Goal: Task Accomplishment & Management: Use online tool/utility

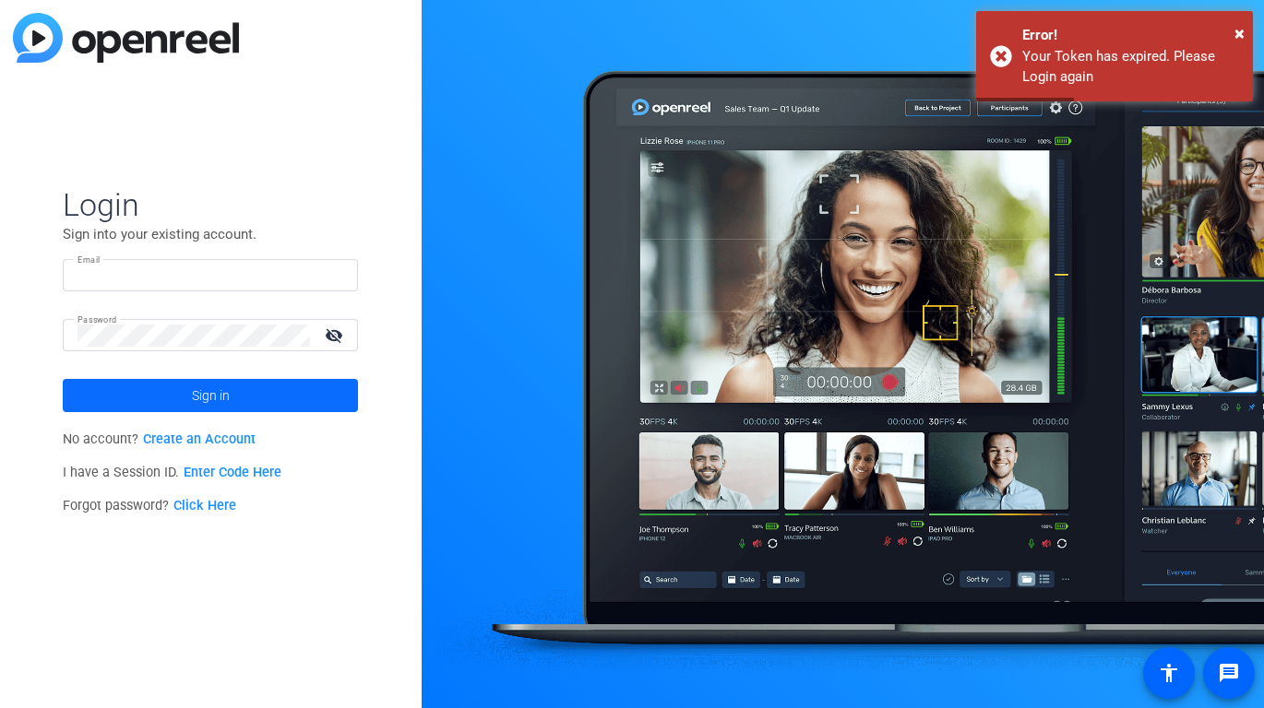
type input "[EMAIL_ADDRESS][PERSON_NAME][DOMAIN_NAME]"
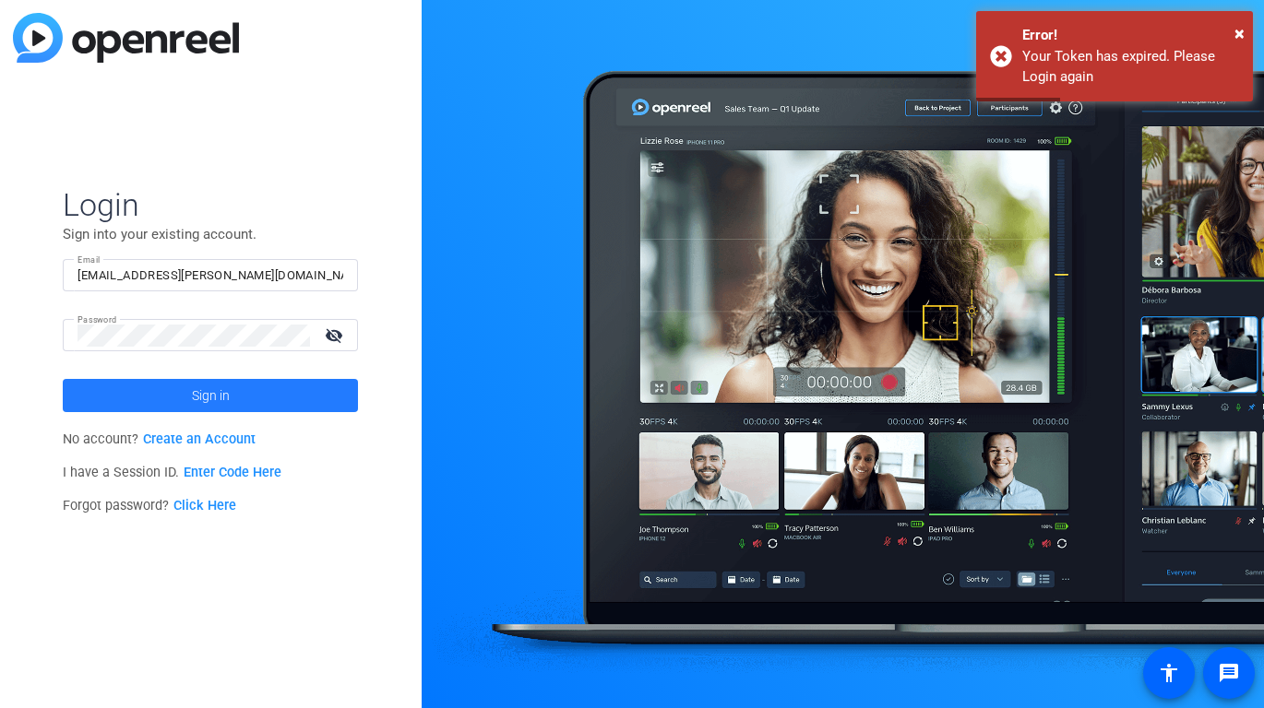
click at [230, 397] on span at bounding box center [210, 396] width 295 height 44
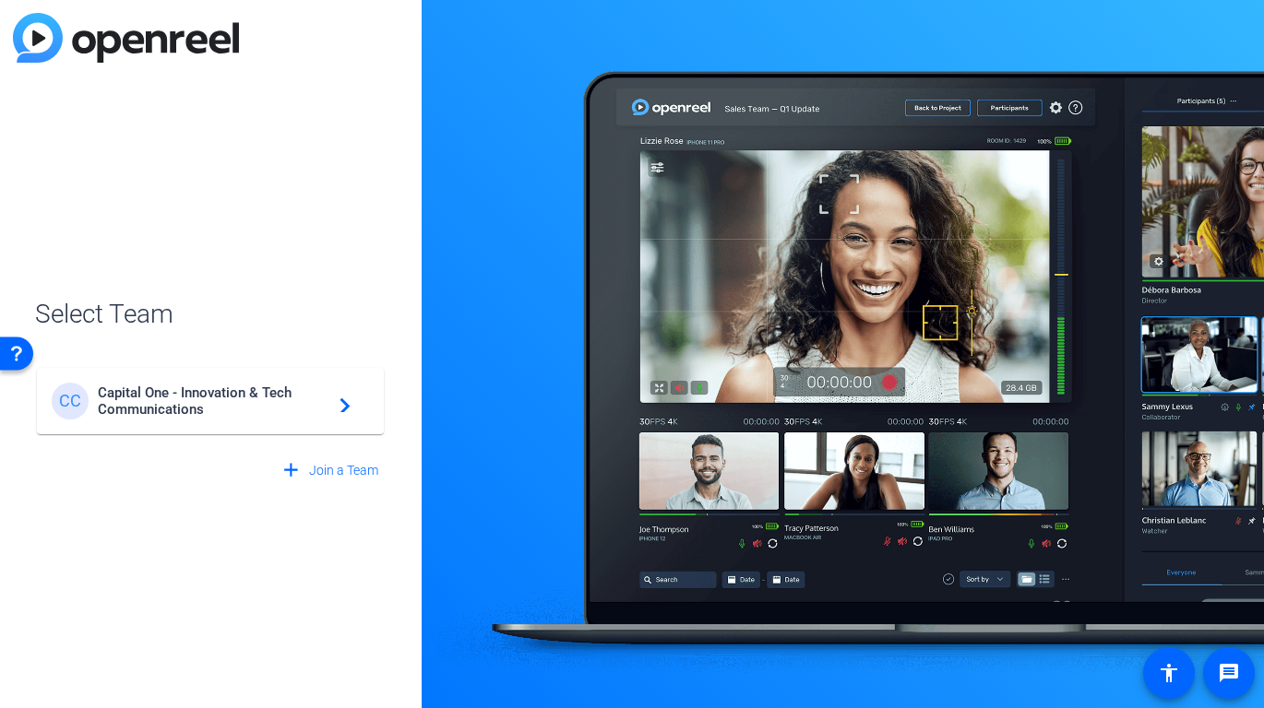
click at [230, 396] on span "Capital One - Innovation & Tech Communications" at bounding box center [213, 401] width 231 height 33
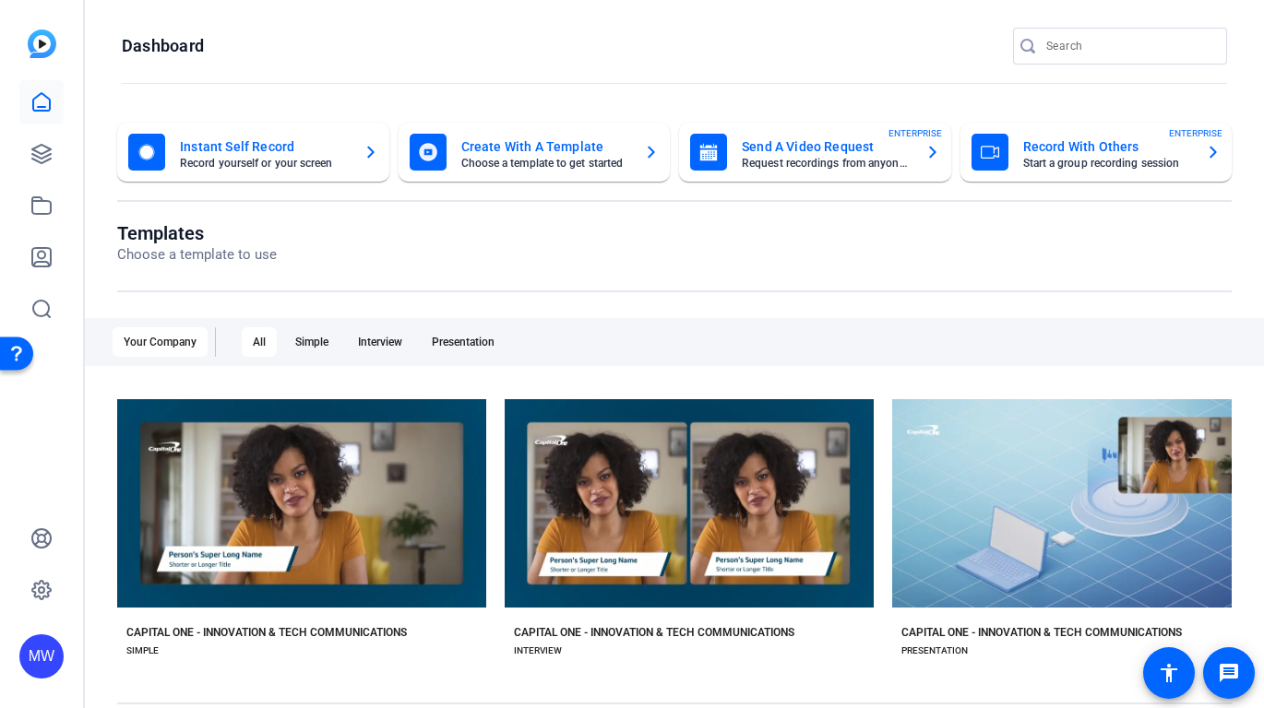
scroll to position [162, 0]
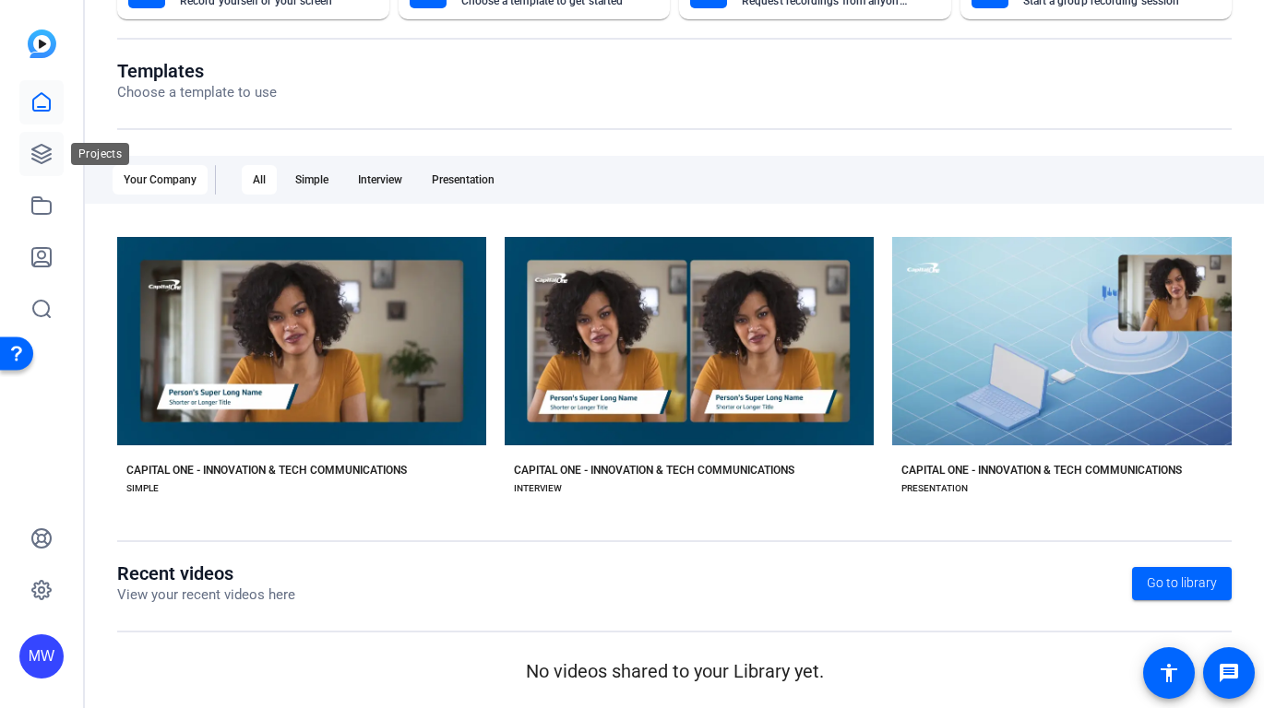
click at [37, 160] on icon at bounding box center [41, 154] width 18 height 18
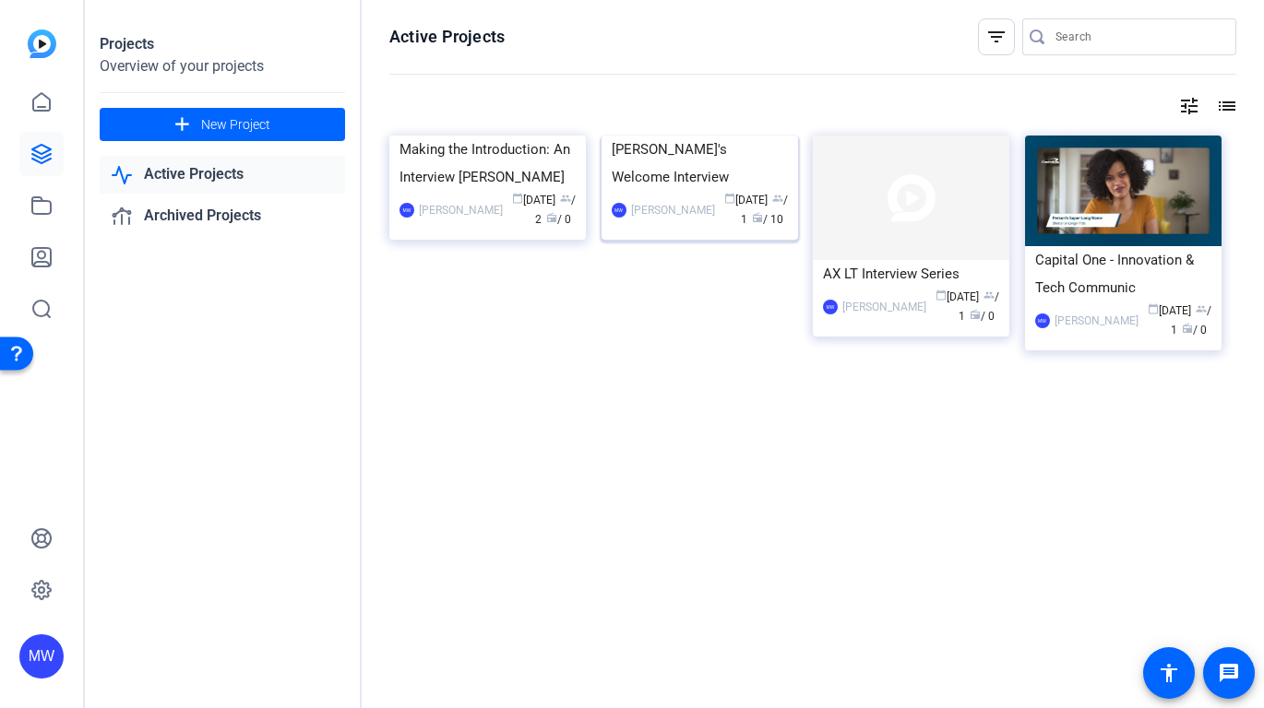
click at [677, 191] on div "[PERSON_NAME]'s Welcome Interview" at bounding box center [699, 163] width 176 height 55
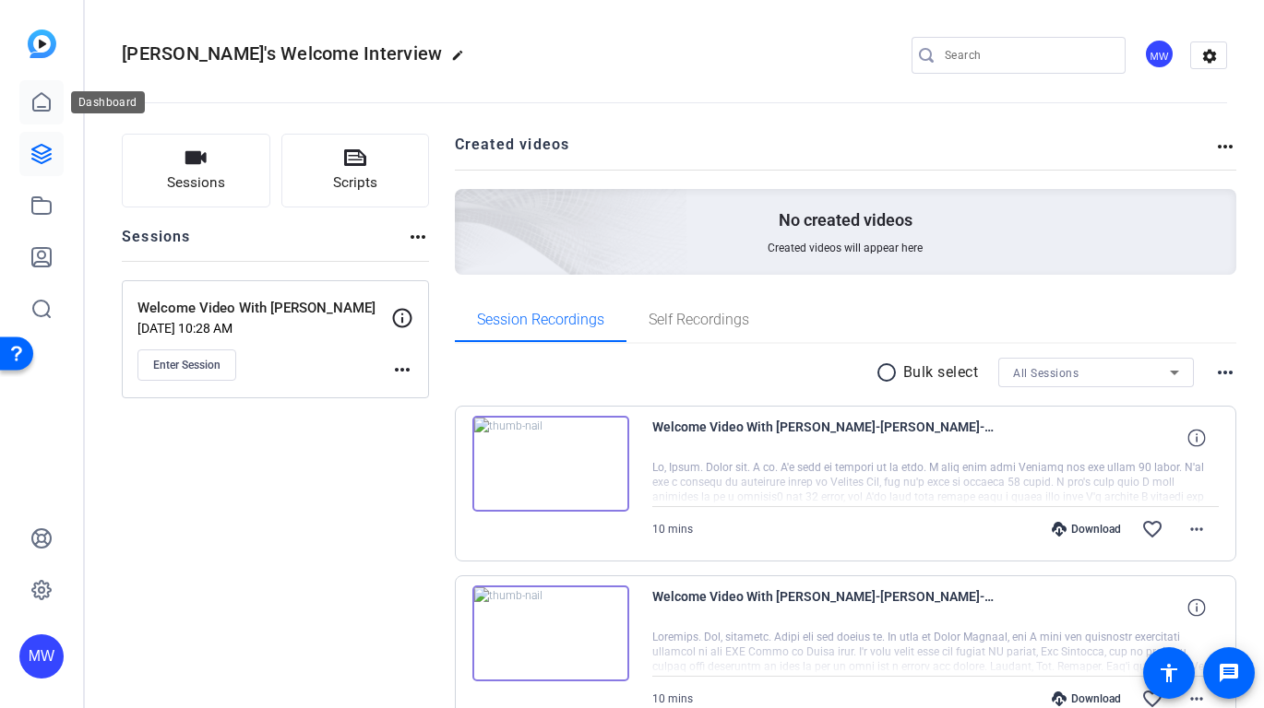
click at [34, 108] on icon at bounding box center [41, 102] width 22 height 22
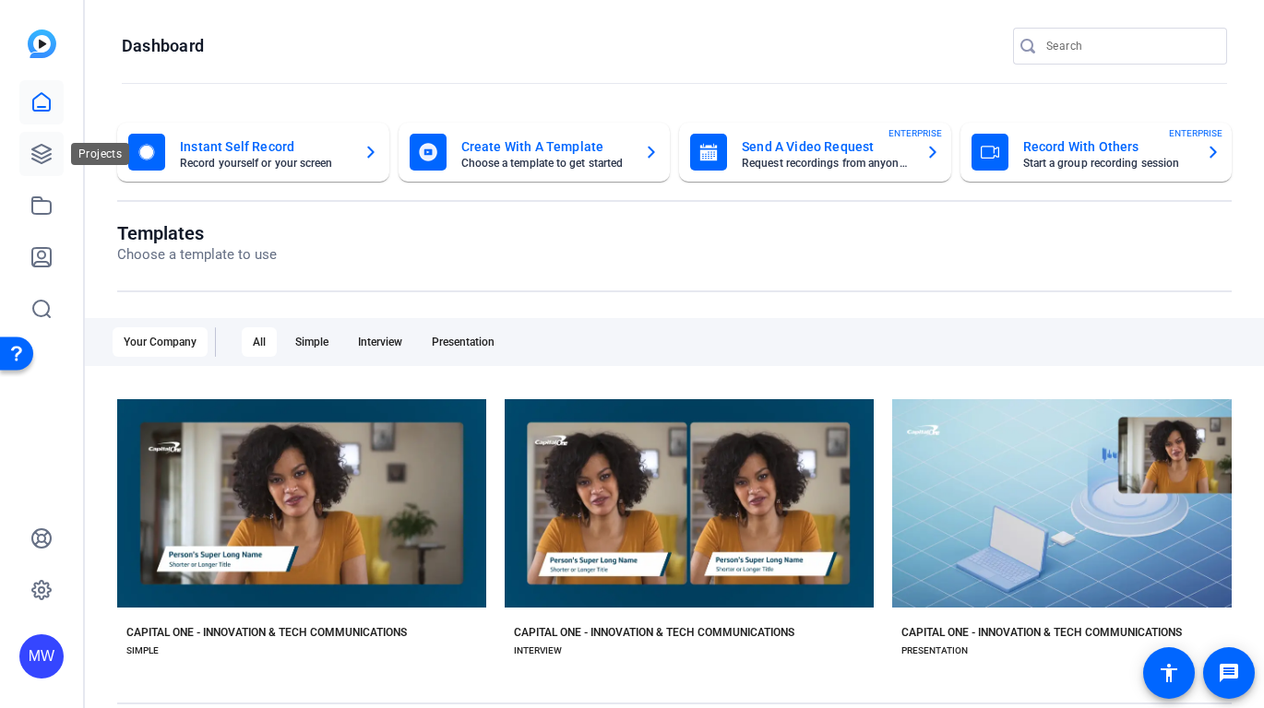
click at [44, 160] on icon at bounding box center [41, 154] width 22 height 22
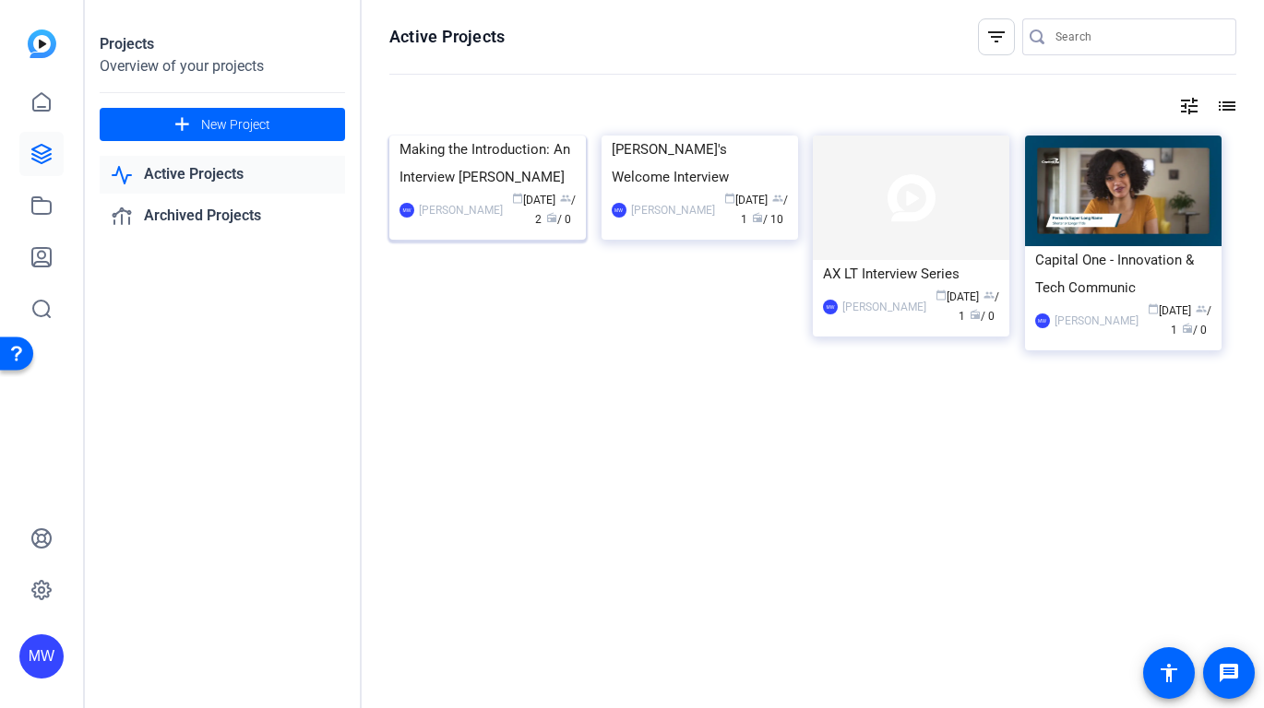
click at [483, 136] on img at bounding box center [487, 136] width 196 height 0
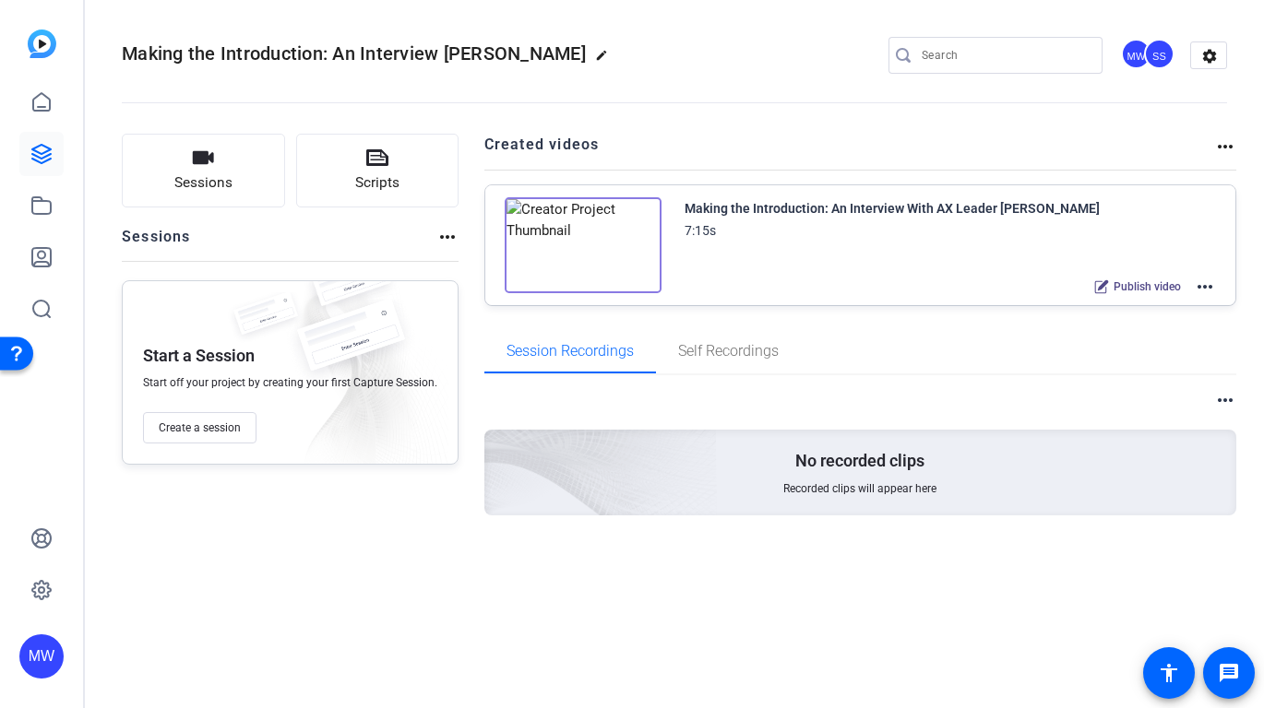
click at [607, 220] on img at bounding box center [583, 245] width 157 height 96
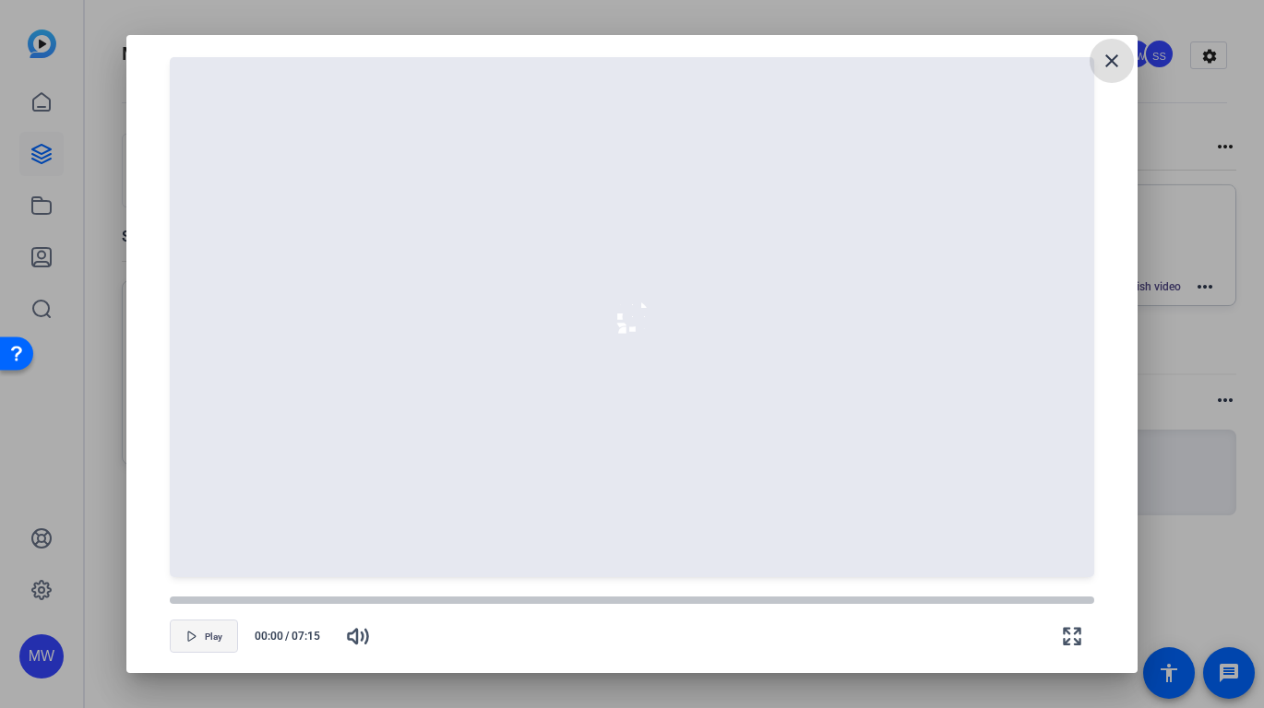
click at [208, 634] on span "Play" at bounding box center [214, 637] width 18 height 11
click at [214, 633] on span "Play" at bounding box center [214, 637] width 18 height 11
click at [1112, 60] on mat-icon "close" at bounding box center [1111, 61] width 22 height 22
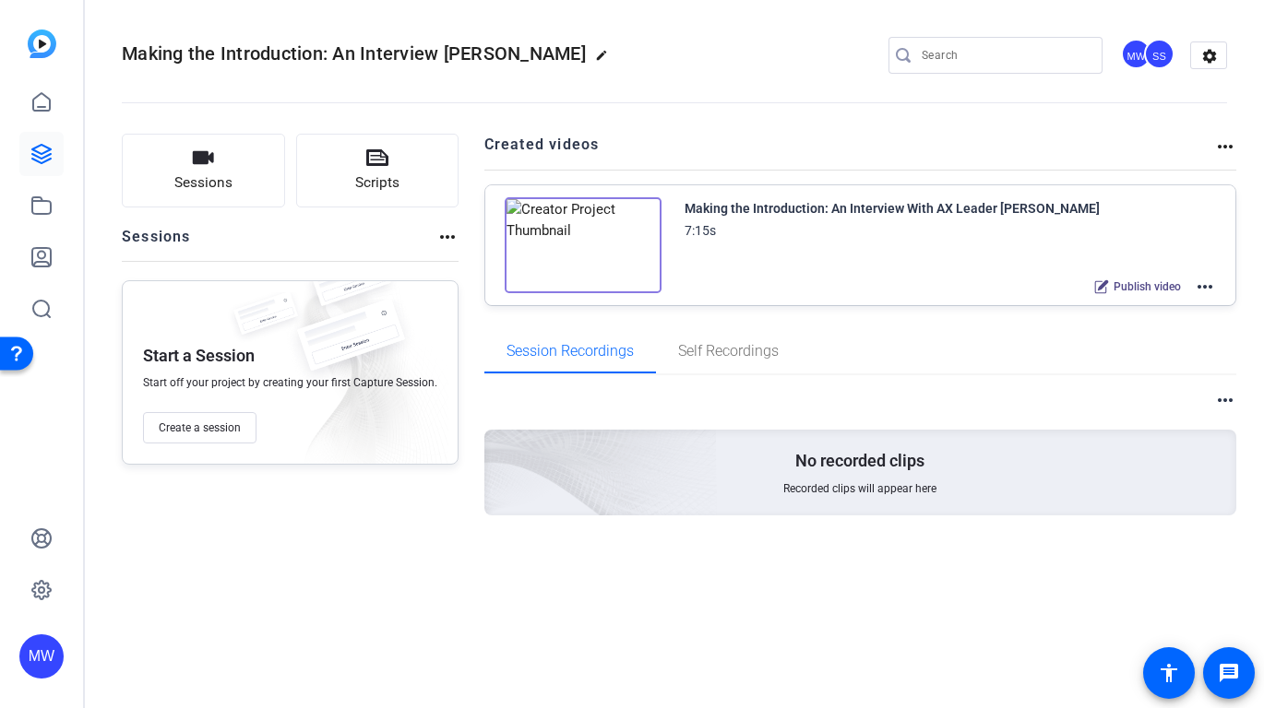
click at [1201, 285] on mat-icon "more_horiz" at bounding box center [1204, 287] width 22 height 22
click at [1132, 305] on span "Edit in Creator" at bounding box center [1137, 309] width 128 height 22
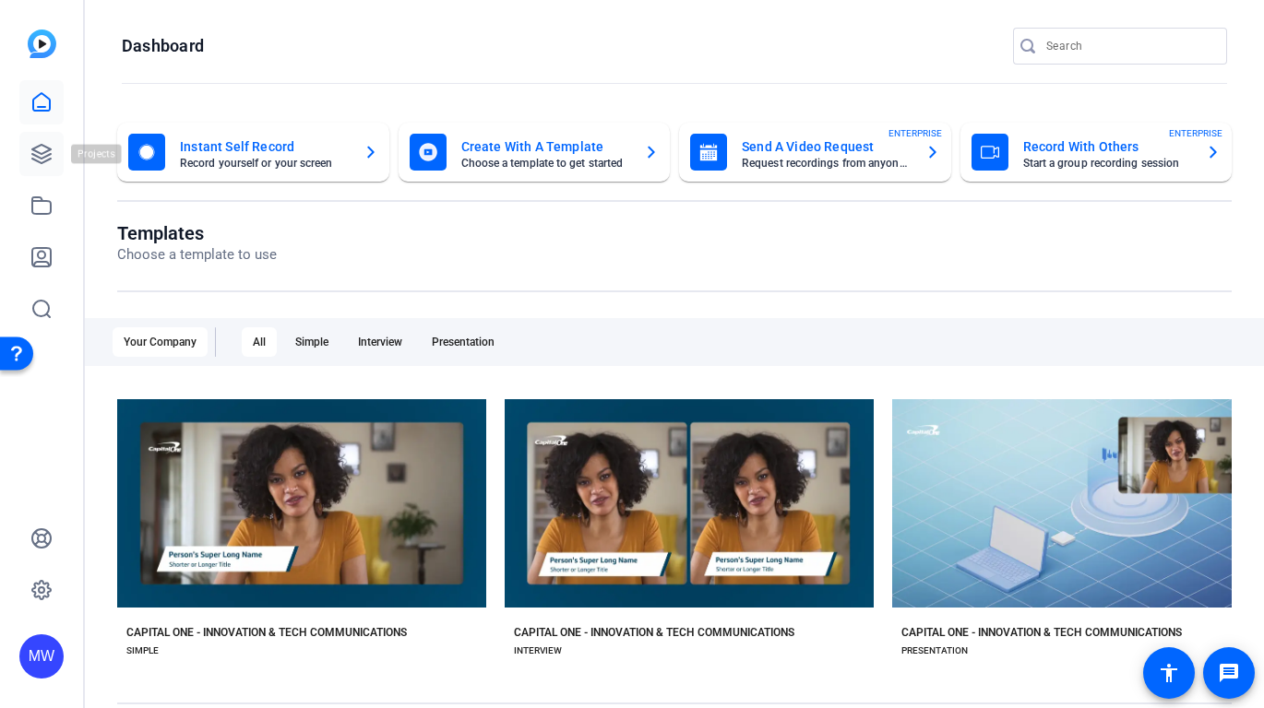
click at [53, 152] on link at bounding box center [41, 154] width 44 height 44
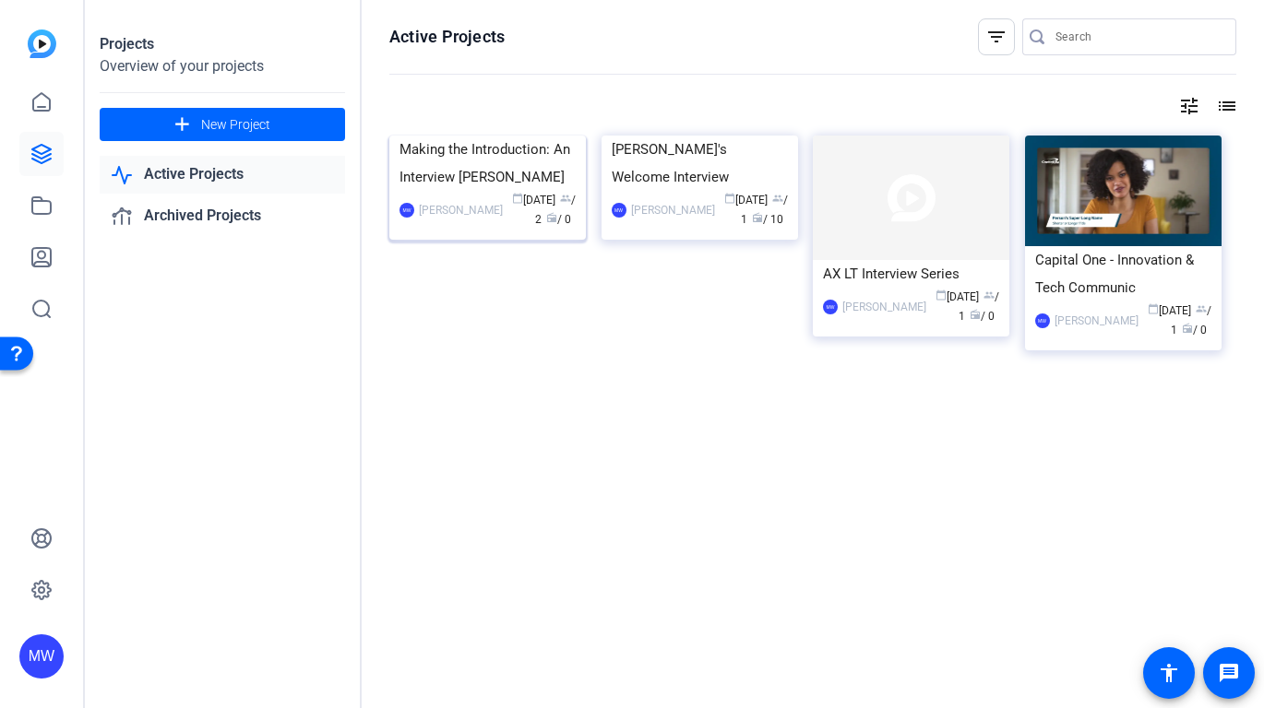
click at [508, 136] on img at bounding box center [487, 136] width 196 height 0
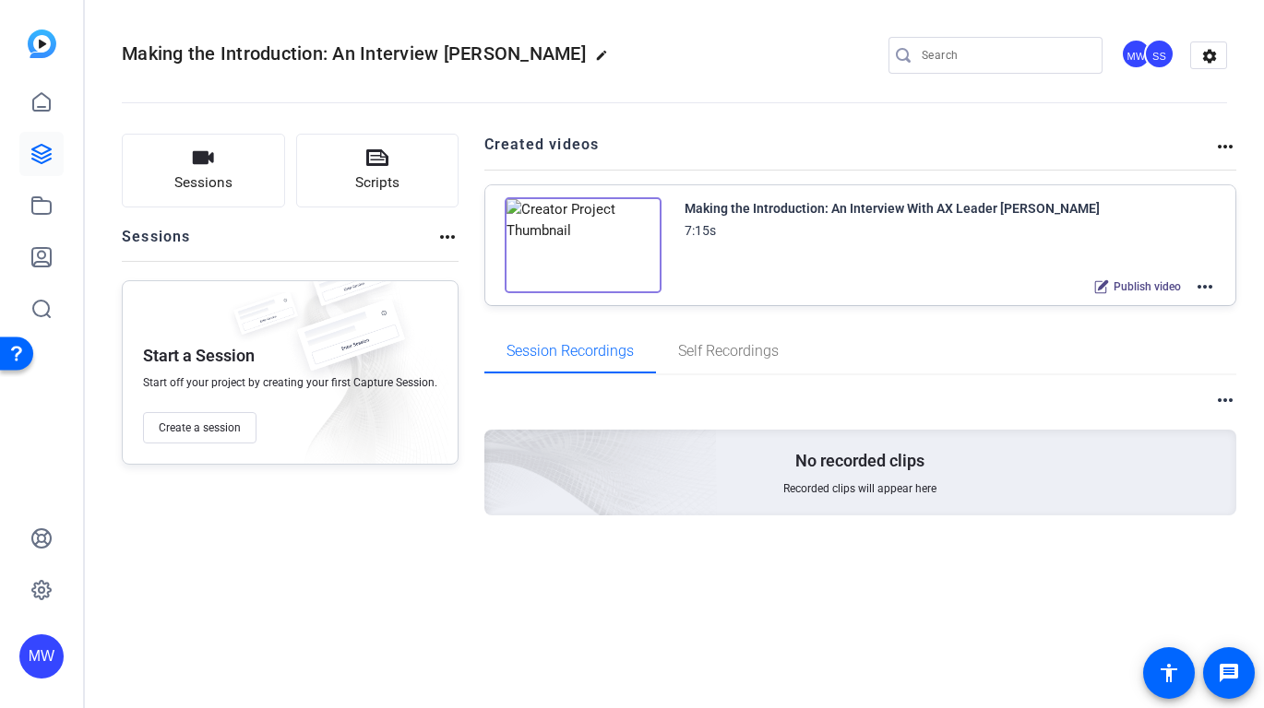
click at [1201, 286] on mat-icon "more_horiz" at bounding box center [1204, 287] width 22 height 22
click at [1138, 316] on span "Edit in Creator" at bounding box center [1137, 309] width 128 height 22
